Goal: Navigation & Orientation: Find specific page/section

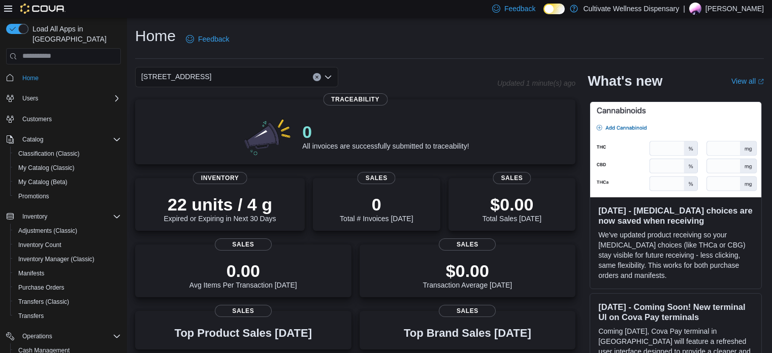
click at [283, 81] on div "6690 U.S. Hwy 98 Hattiesburg, MS 39402" at bounding box center [236, 77] width 203 height 20
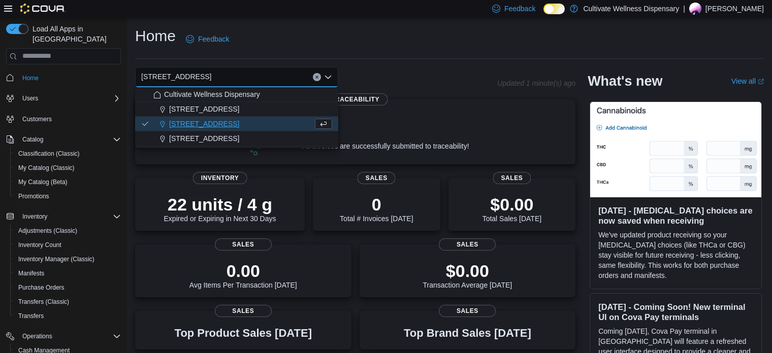
click at [413, 61] on div "Home Feedback 6690 U.S. Hwy 98 Hattiesburg, MS 39402 Combo box. Selected. 6690 …" at bounding box center [449, 298] width 645 height 561
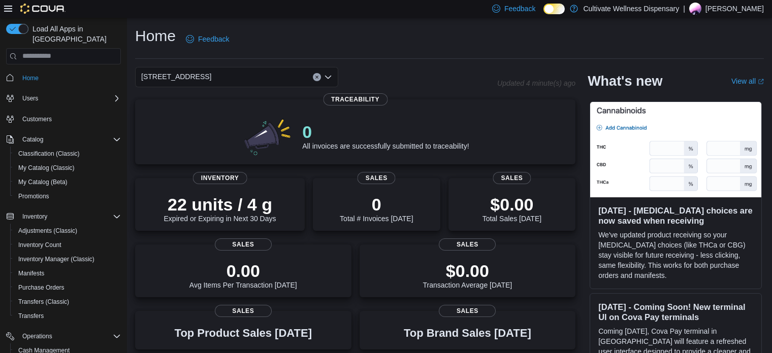
click at [433, 43] on div "Home Feedback" at bounding box center [449, 39] width 629 height 26
click at [401, 17] on div "Feedback Dark Mode Cultivate Wellness Dispensary | John Robinson" at bounding box center [386, 9] width 772 height 18
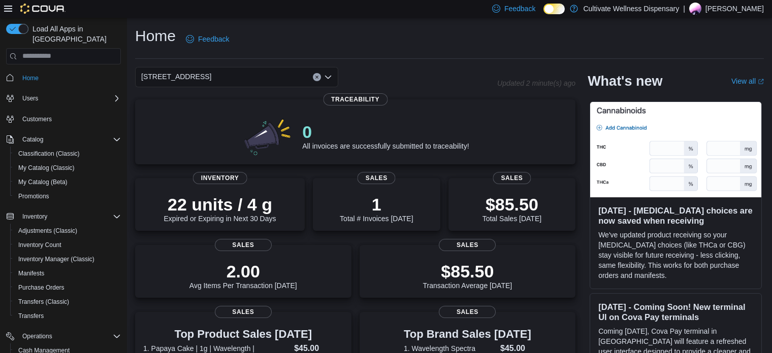
click at [402, 40] on div "Home Feedback" at bounding box center [449, 39] width 629 height 26
click at [424, 19] on div "Home Feedback 6690 U.S. Hwy 98 Hattiesburg, MS 39402 Updated 3 minute(s) ago 0 …" at bounding box center [449, 318] width 645 height 600
click at [196, 76] on span "[STREET_ADDRESS]" at bounding box center [176, 77] width 70 height 12
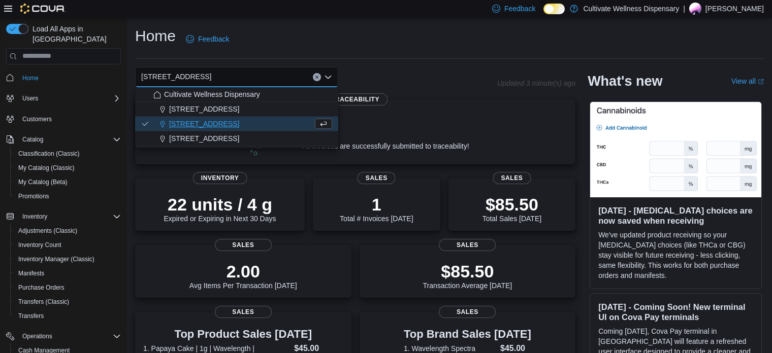
click at [215, 106] on span "12407 Hwy 49, Gulfport, MS 39503" at bounding box center [204, 109] width 70 height 10
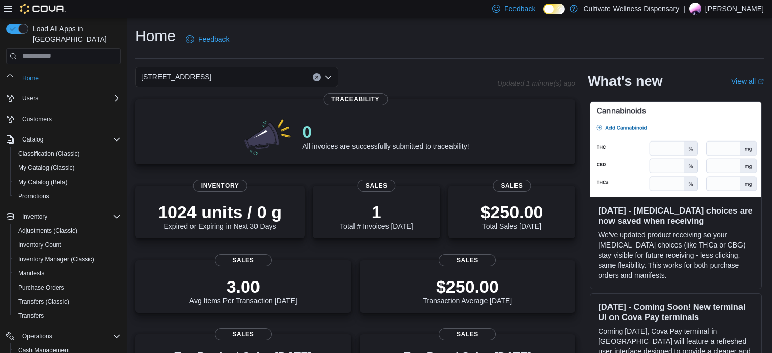
click at [265, 76] on div "12407 Hwy 49, Gulfport, MS 39503 Combo box. Selected. 12407 Hwy 49, Gulfport, M…" at bounding box center [236, 77] width 203 height 20
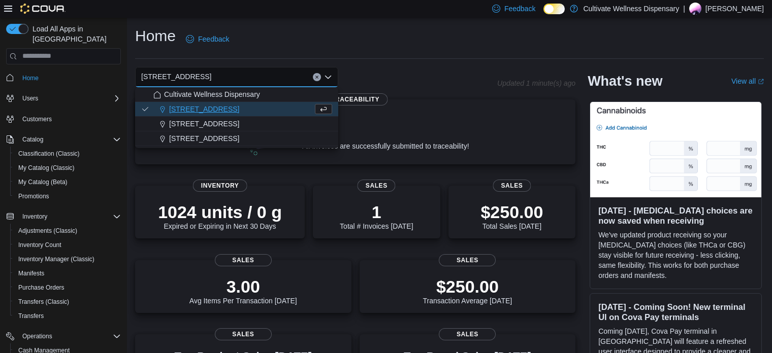
click at [239, 138] on span "794 E. Main Street, Tupelo, MS, 38804" at bounding box center [204, 139] width 70 height 10
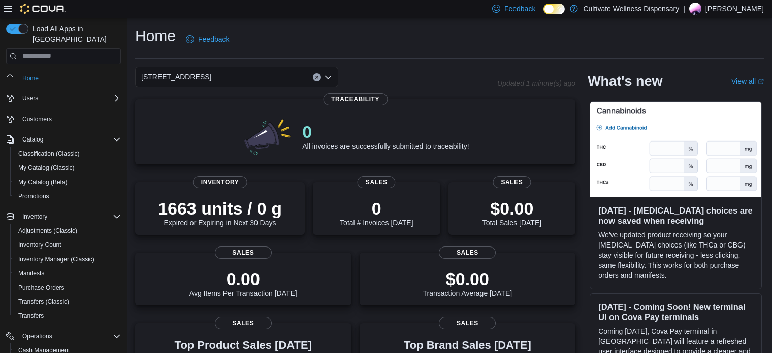
click at [276, 74] on div "794 E. Main Street, Tupelo, MS, 38804" at bounding box center [236, 77] width 203 height 20
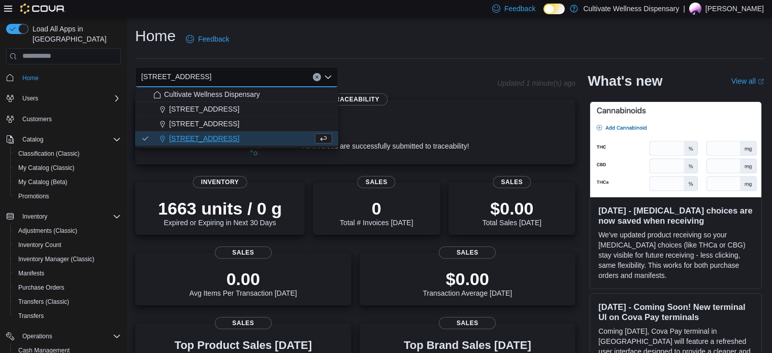
click at [239, 124] on span "[STREET_ADDRESS]" at bounding box center [204, 124] width 70 height 10
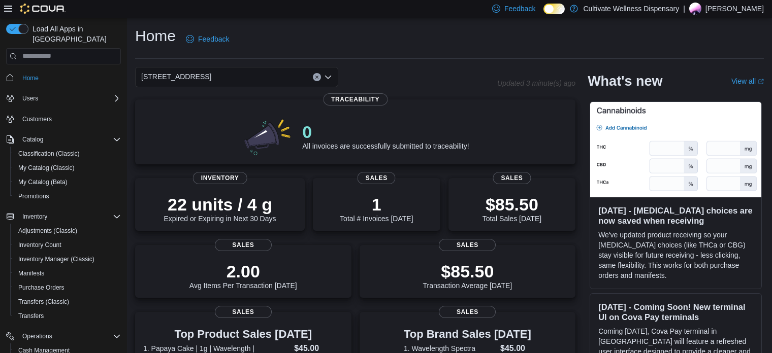
click at [401, 38] on div "Home Feedback" at bounding box center [449, 39] width 629 height 26
click at [338, 36] on div "Home Feedback" at bounding box center [449, 39] width 629 height 26
click at [326, 33] on div "Home Feedback" at bounding box center [449, 39] width 629 height 26
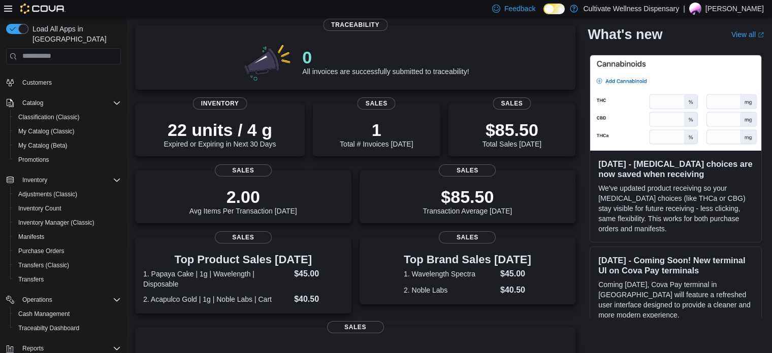
scroll to position [37, 0]
click at [39, 156] on span "Promotions" at bounding box center [33, 160] width 31 height 8
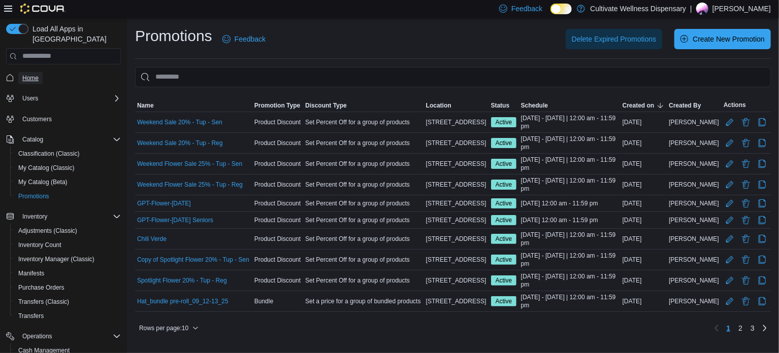
click at [34, 72] on span "Home" at bounding box center [30, 78] width 16 height 12
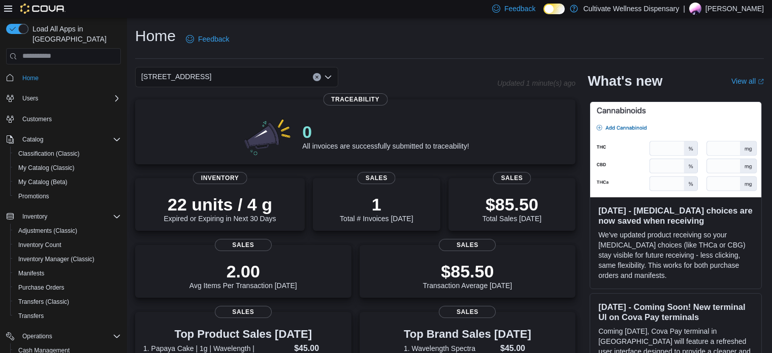
click at [276, 49] on div "Home Feedback" at bounding box center [449, 39] width 629 height 26
click at [418, 33] on div "Home Feedback" at bounding box center [449, 39] width 629 height 26
click at [439, 27] on div "Home Feedback" at bounding box center [449, 39] width 629 height 26
click at [412, 35] on div "Home Feedback" at bounding box center [449, 39] width 629 height 26
click at [314, 22] on div "Home Feedback 6690 U.S. Hwy 98 Hattiesburg, MS 39402 Updated 4 minute(s) ago 0 …" at bounding box center [449, 318] width 645 height 600
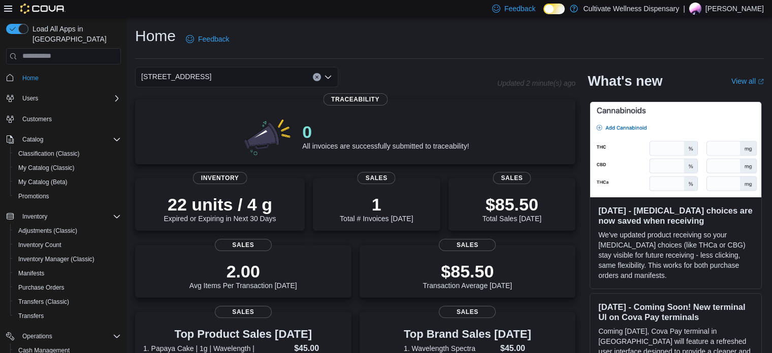
click at [340, 47] on div "Home Feedback" at bounding box center [449, 39] width 629 height 26
click at [375, 26] on div "Home Feedback" at bounding box center [449, 39] width 629 height 26
click at [415, 56] on div "Home Feedback" at bounding box center [449, 42] width 629 height 33
click at [407, 53] on div "Home Feedback" at bounding box center [449, 42] width 629 height 33
click at [342, 41] on div "Home Feedback" at bounding box center [449, 39] width 629 height 26
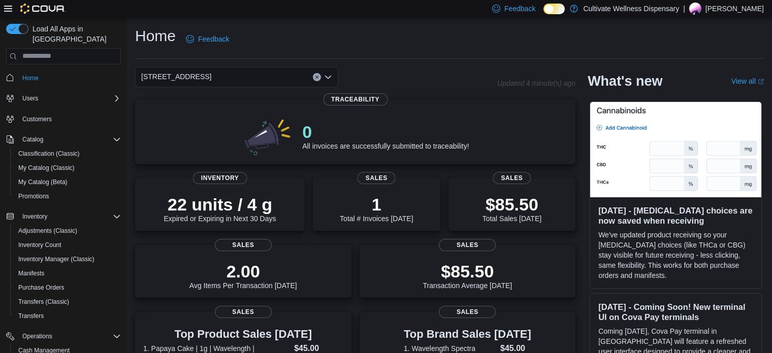
click at [471, 39] on div "Home Feedback" at bounding box center [449, 39] width 629 height 26
click at [435, 41] on div "Home Feedback" at bounding box center [449, 39] width 629 height 26
click at [390, 31] on div "Home Feedback" at bounding box center [449, 39] width 629 height 26
click at [365, 39] on div "Home Feedback" at bounding box center [449, 39] width 629 height 26
click at [351, 35] on div "Home Feedback" at bounding box center [449, 39] width 629 height 26
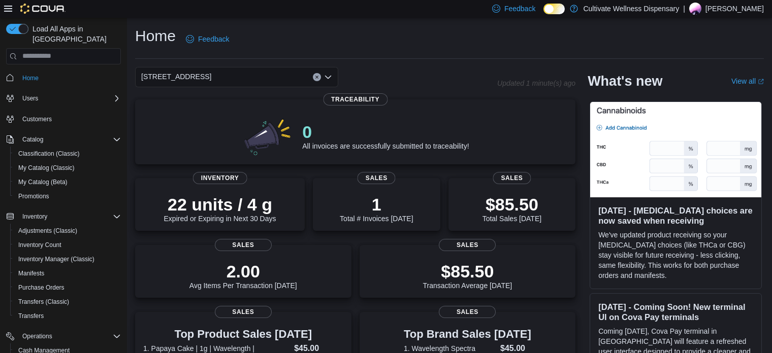
click at [360, 43] on div "Home Feedback" at bounding box center [449, 39] width 629 height 26
click at [423, 35] on div "Home Feedback" at bounding box center [449, 39] width 629 height 26
click at [458, 43] on div "Home Feedback" at bounding box center [449, 39] width 629 height 26
click at [453, 49] on div "Home Feedback" at bounding box center [449, 39] width 629 height 26
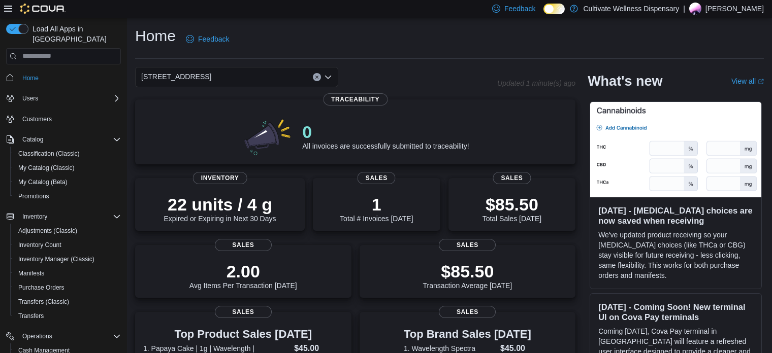
click at [352, 37] on div "Home Feedback" at bounding box center [449, 39] width 629 height 26
click at [366, 42] on div "Home Feedback" at bounding box center [449, 39] width 629 height 26
click at [367, 41] on div "Home Feedback" at bounding box center [449, 39] width 629 height 26
click at [434, 41] on div "Home Feedback" at bounding box center [449, 39] width 629 height 26
click at [440, 55] on div "Home Feedback" at bounding box center [449, 42] width 629 height 33
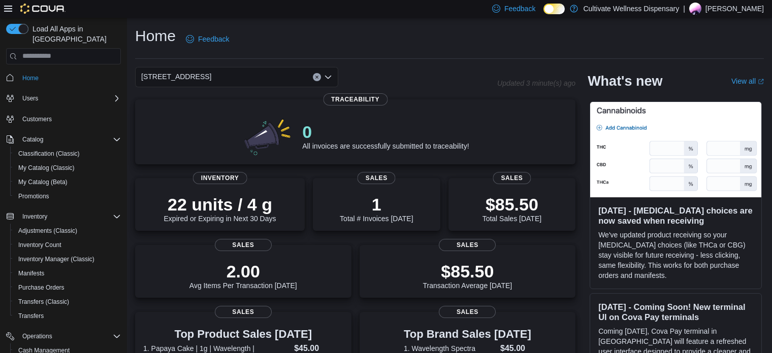
click at [434, 42] on div "Home Feedback" at bounding box center [449, 39] width 629 height 26
click at [442, 50] on div "Home Feedback" at bounding box center [449, 39] width 629 height 26
click at [457, 55] on div "Home Feedback" at bounding box center [449, 42] width 629 height 33
click at [349, 39] on div "Home Feedback" at bounding box center [449, 39] width 629 height 26
click at [365, 43] on div "Home Feedback" at bounding box center [449, 39] width 629 height 26
